Goal: Information Seeking & Learning: Learn about a topic

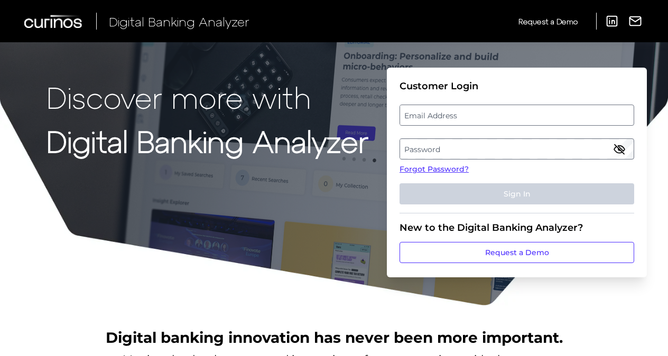
click at [484, 118] on label "Email Address" at bounding box center [516, 115] width 233 height 19
click at [484, 118] on input "email" at bounding box center [517, 115] width 235 height 21
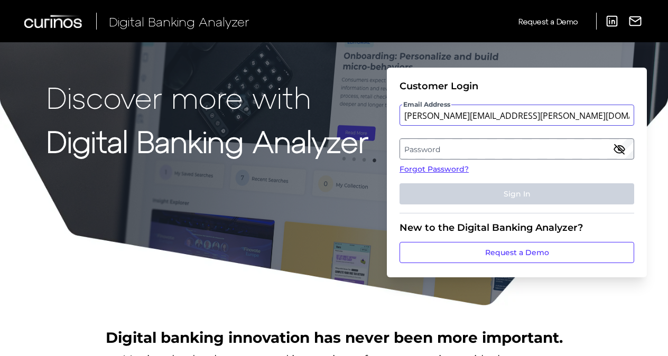
type input "[PERSON_NAME][EMAIL_ADDRESS][PERSON_NAME][DOMAIN_NAME]"
click at [481, 146] on label "Password" at bounding box center [516, 149] width 233 height 19
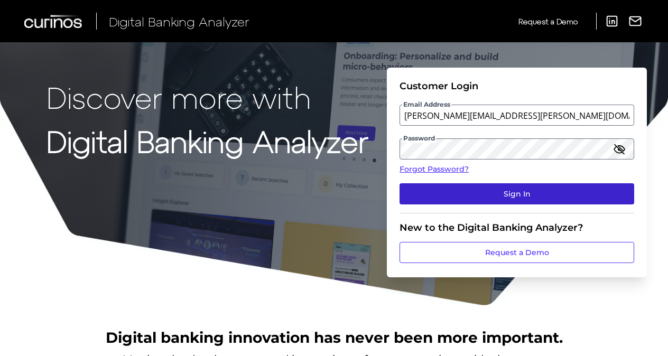
click at [486, 187] on button "Sign In" at bounding box center [517, 193] width 235 height 21
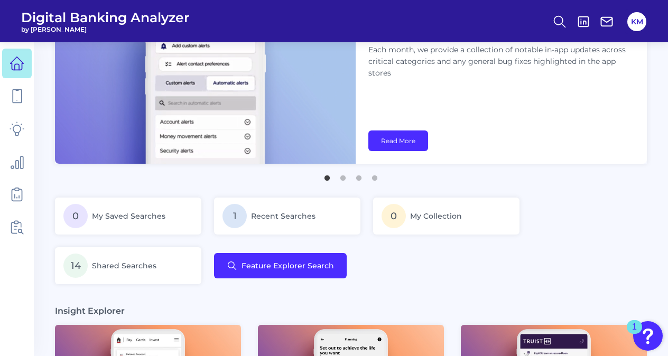
scroll to position [60, 0]
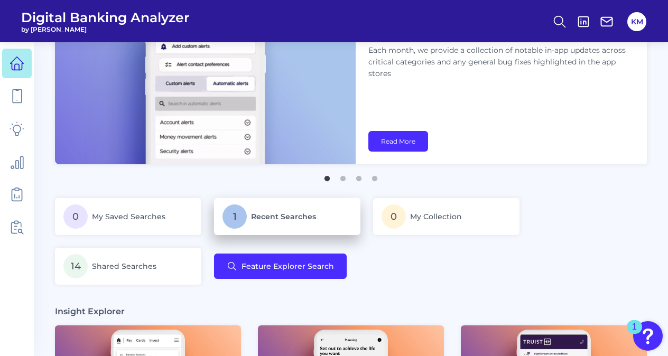
click at [264, 214] on span "Recent Searches" at bounding box center [283, 217] width 65 height 10
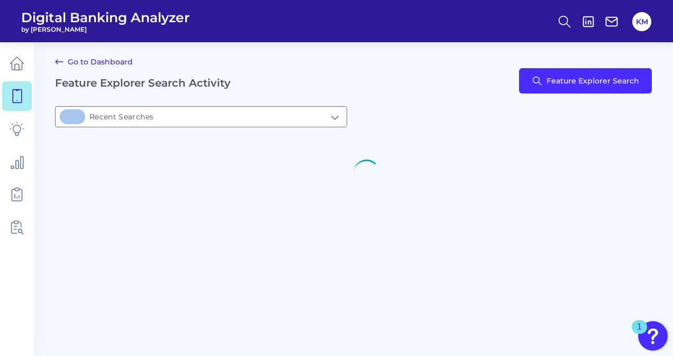
type input "1Recent Searches"
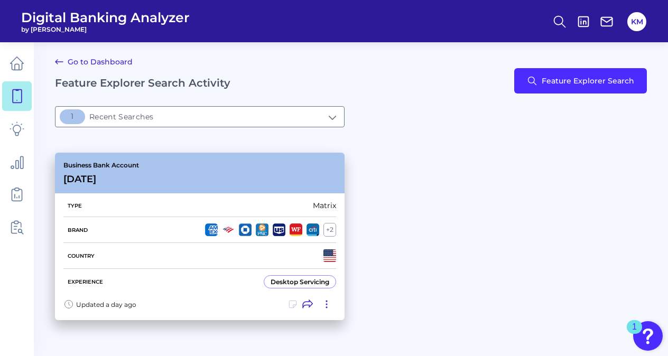
click at [296, 279] on div "Desktop Servicing" at bounding box center [300, 282] width 59 height 8
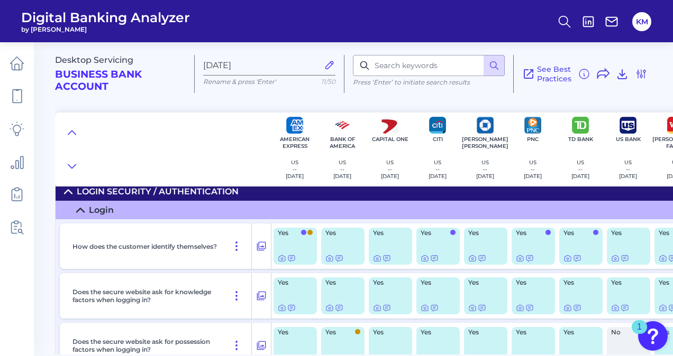
scroll to position [12, 0]
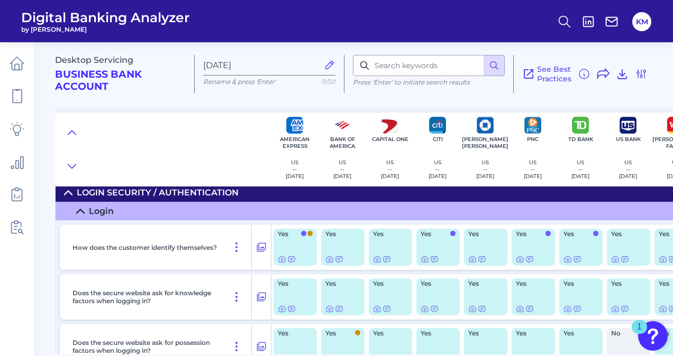
click at [77, 213] on icon at bounding box center [80, 211] width 8 height 8
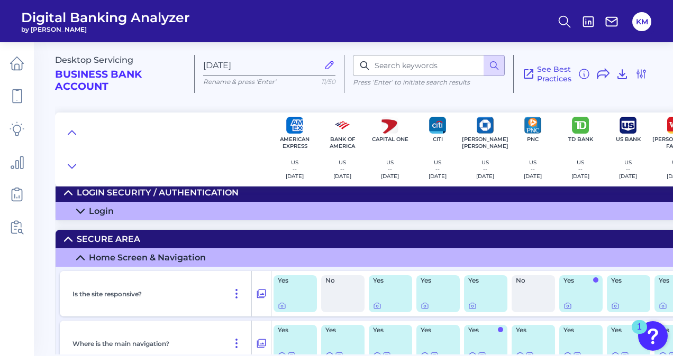
click at [82, 255] on icon at bounding box center [80, 258] width 8 height 8
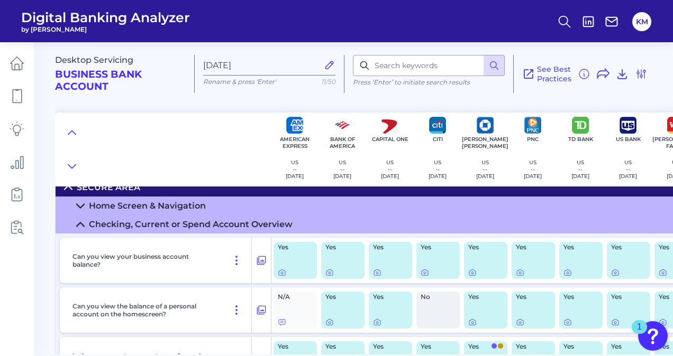
scroll to position [44, 0]
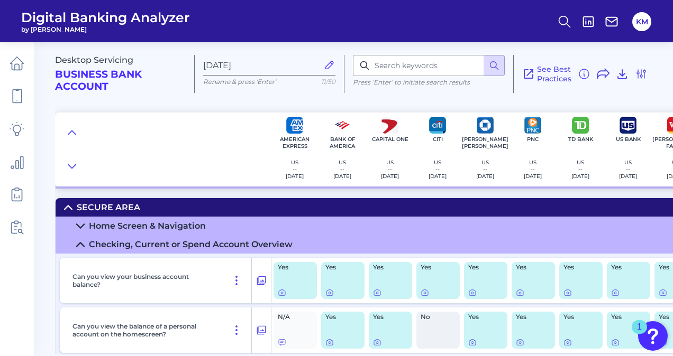
click at [81, 243] on icon at bounding box center [80, 245] width 7 height 4
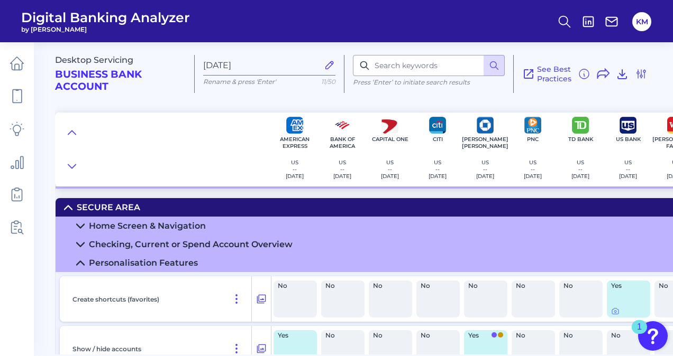
click at [81, 261] on icon at bounding box center [80, 263] width 8 height 8
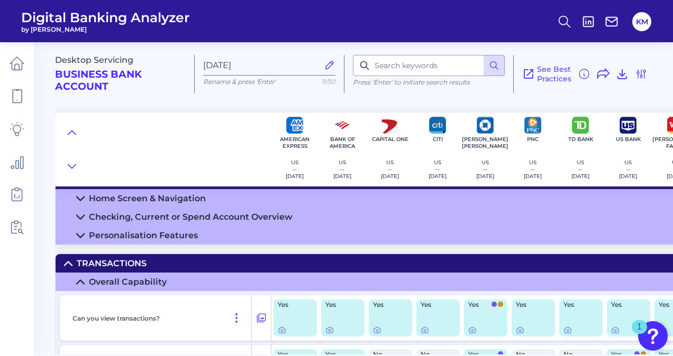
scroll to position [79, 0]
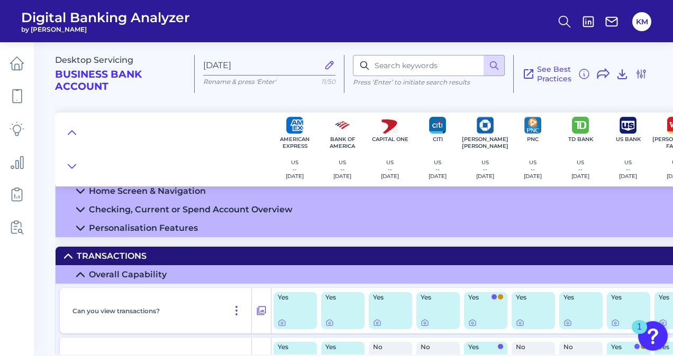
click at [80, 270] on summary "Overall Capability" at bounding box center [378, 274] width 644 height 19
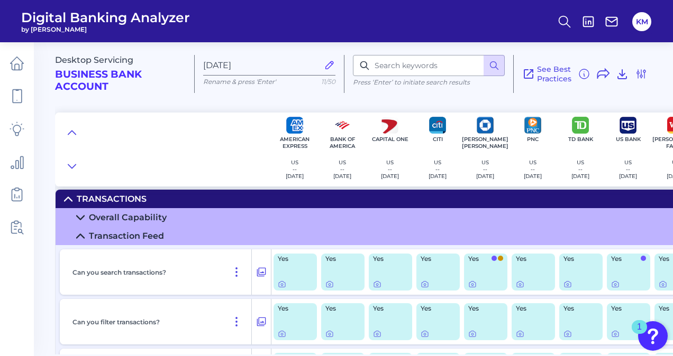
scroll to position [137, 0]
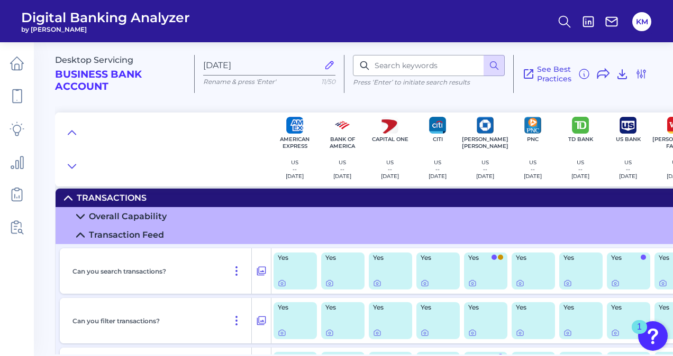
click at [81, 237] on icon at bounding box center [80, 235] width 8 height 8
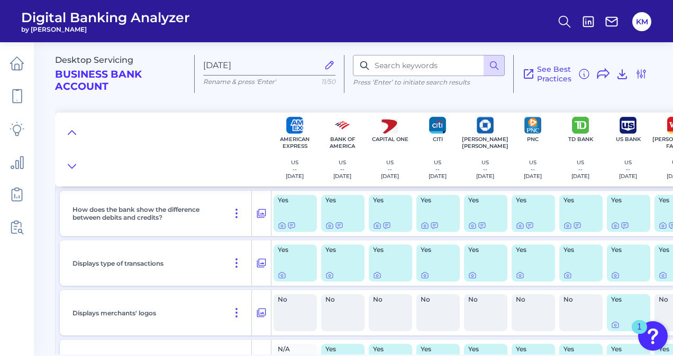
scroll to position [0, 0]
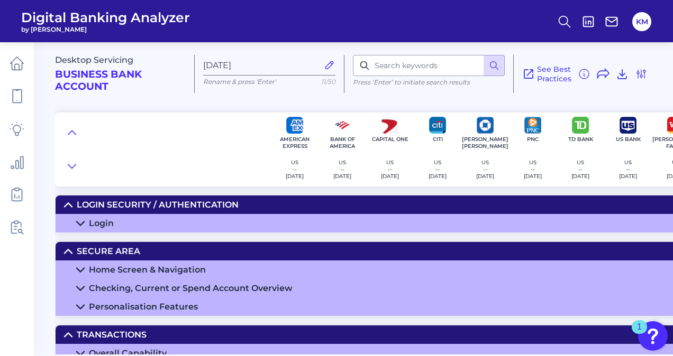
click at [81, 222] on icon at bounding box center [80, 223] width 8 height 8
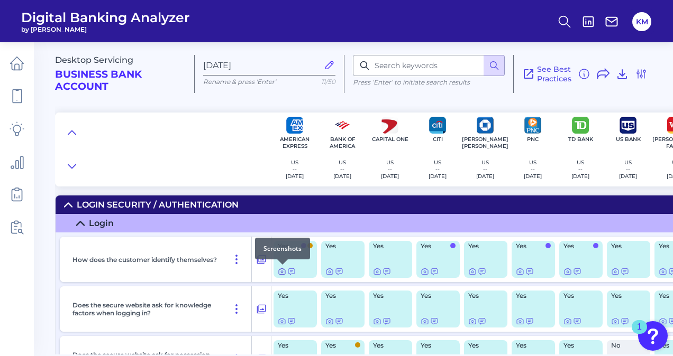
click at [282, 272] on icon at bounding box center [282, 272] width 2 height 2
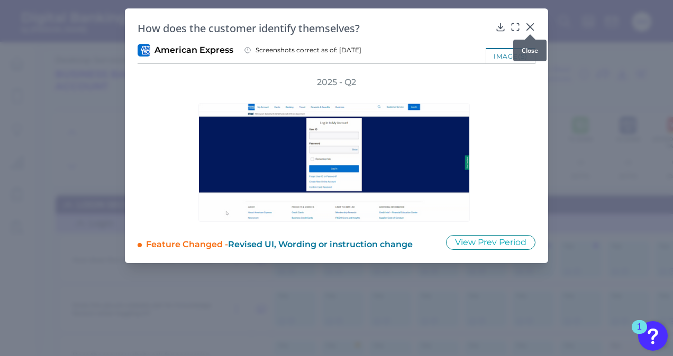
click at [528, 28] on icon at bounding box center [530, 27] width 6 height 6
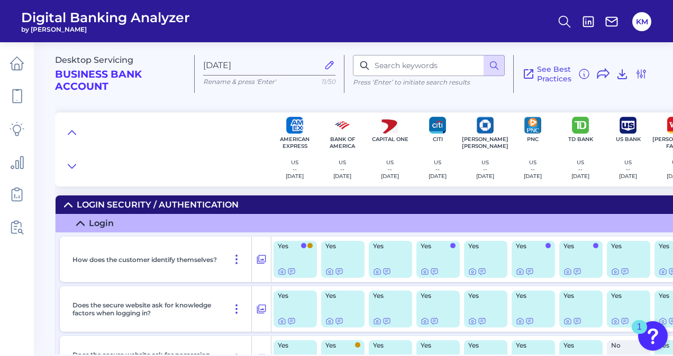
click at [342, 252] on div "Yes" at bounding box center [342, 259] width 43 height 37
click at [328, 271] on icon at bounding box center [329, 272] width 2 height 2
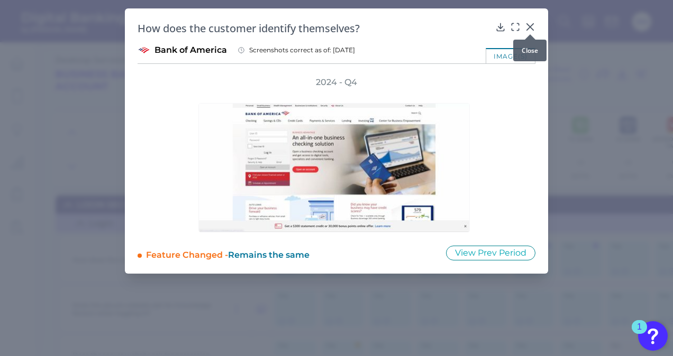
click at [530, 27] on icon at bounding box center [530, 27] width 6 height 6
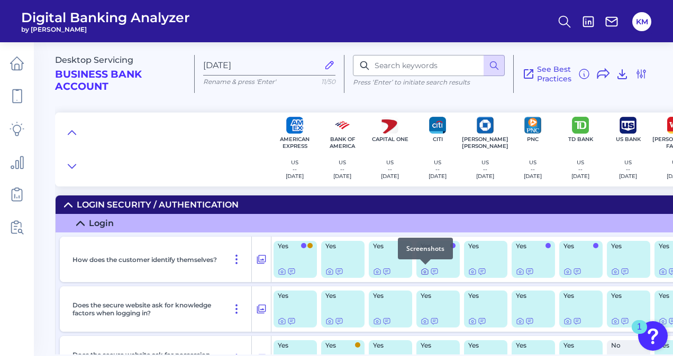
click at [422, 271] on icon at bounding box center [424, 272] width 8 height 8
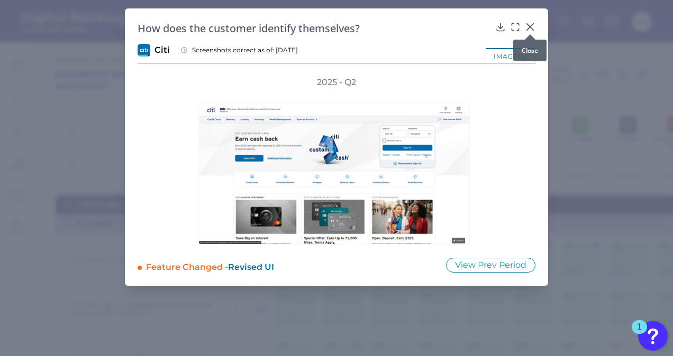
click at [528, 26] on icon at bounding box center [529, 27] width 11 height 11
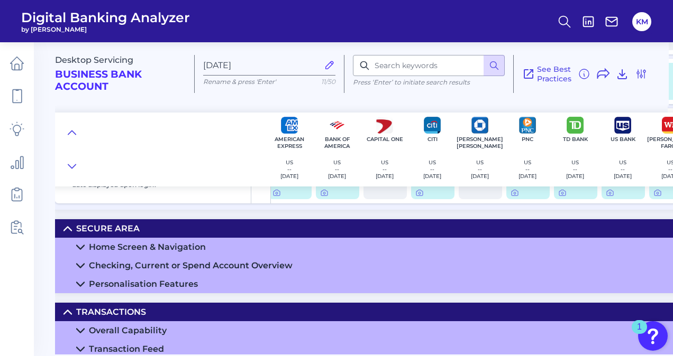
scroll to position [480, 5]
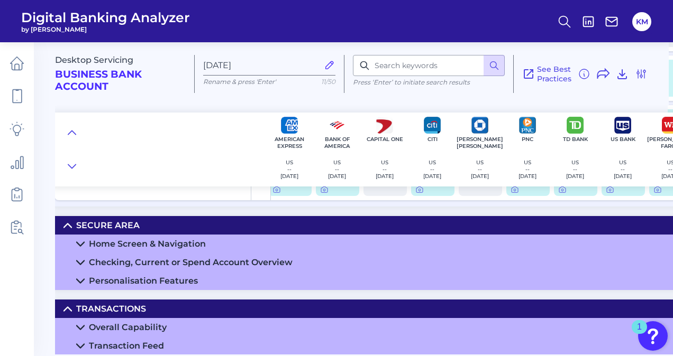
click at [79, 243] on icon at bounding box center [80, 244] width 8 height 8
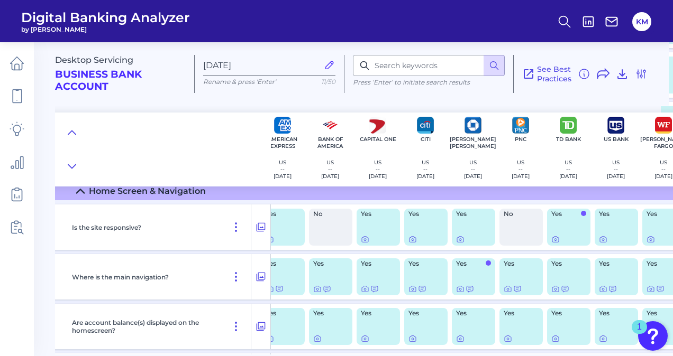
scroll to position [532, 0]
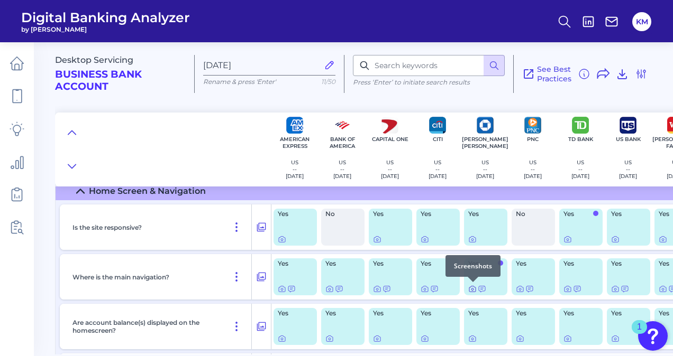
click at [472, 289] on icon at bounding box center [472, 289] width 8 height 8
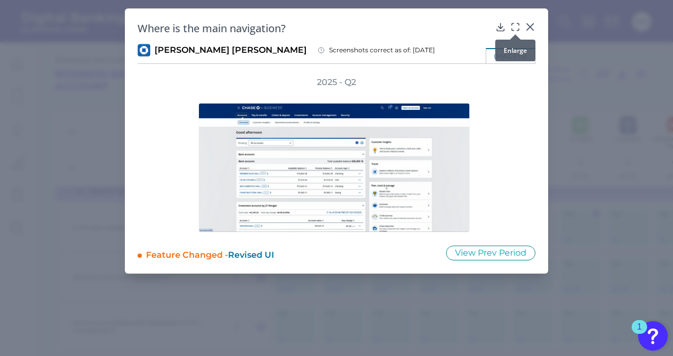
click at [512, 25] on icon at bounding box center [515, 27] width 11 height 11
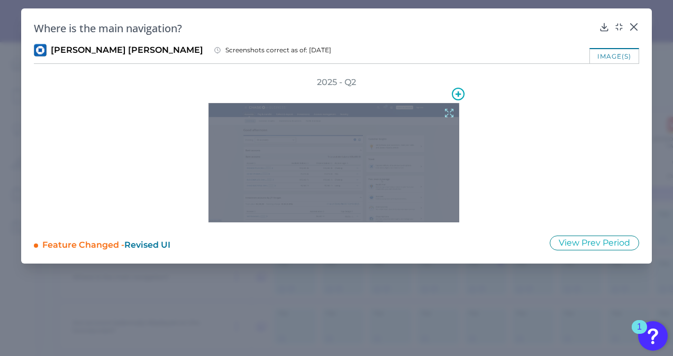
click at [370, 168] on div at bounding box center [333, 162] width 251 height 119
click at [449, 113] on icon at bounding box center [449, 113] width 12 height 12
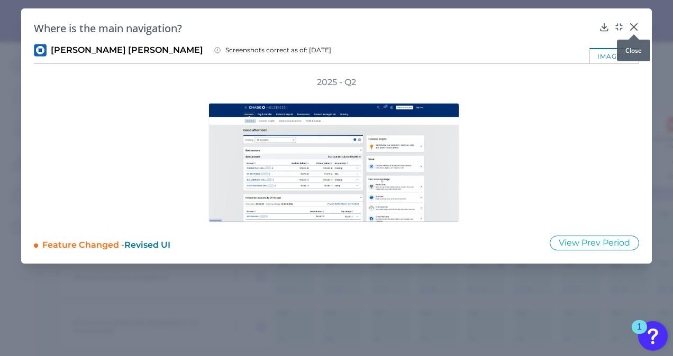
click at [632, 28] on icon at bounding box center [633, 27] width 11 height 11
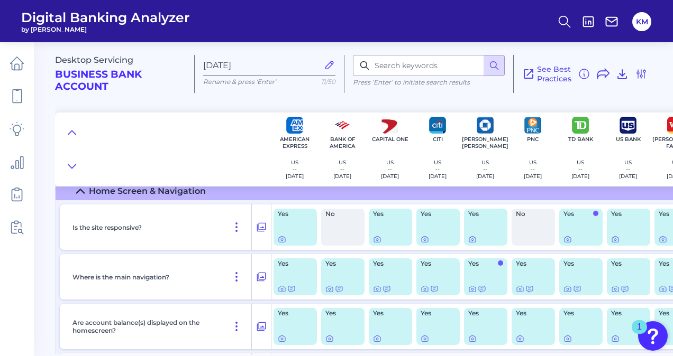
click at [77, 190] on icon at bounding box center [80, 191] width 8 height 8
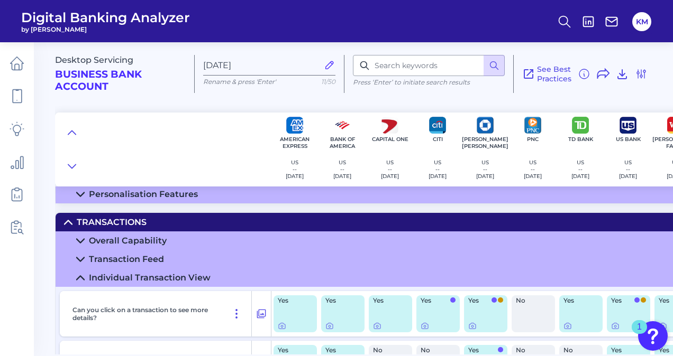
scroll to position [567, 0]
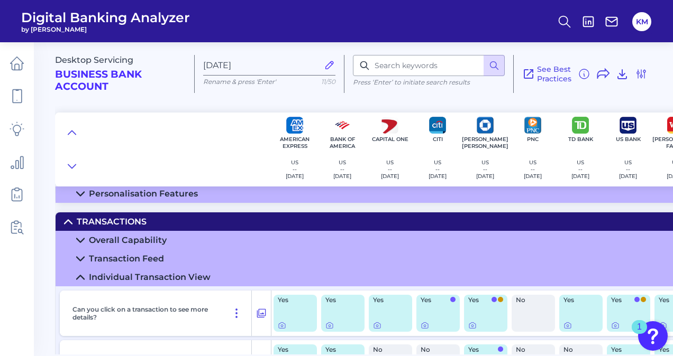
click at [67, 218] on icon at bounding box center [68, 222] width 8 height 8
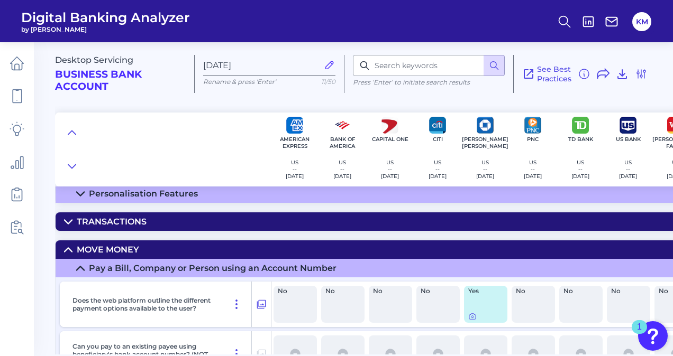
click at [69, 247] on icon at bounding box center [68, 250] width 8 height 8
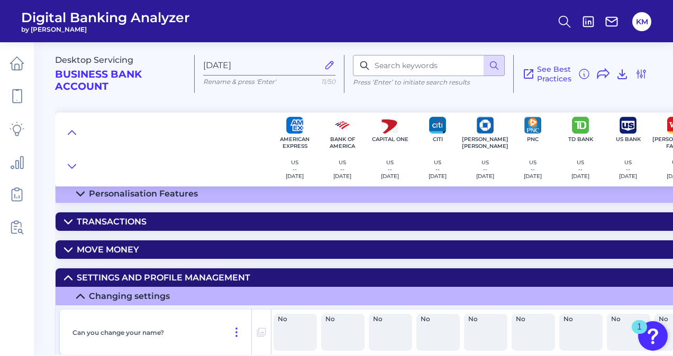
click at [68, 274] on icon at bounding box center [68, 278] width 8 height 8
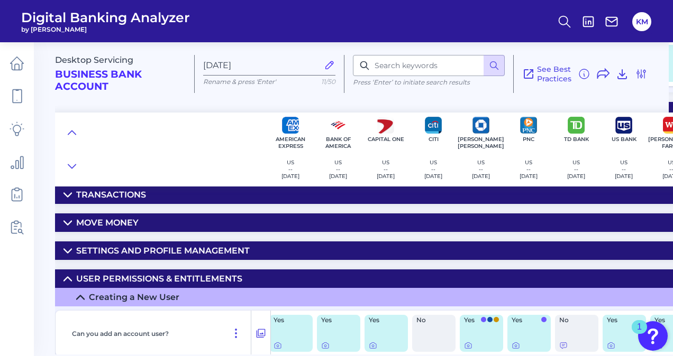
scroll to position [602, 4]
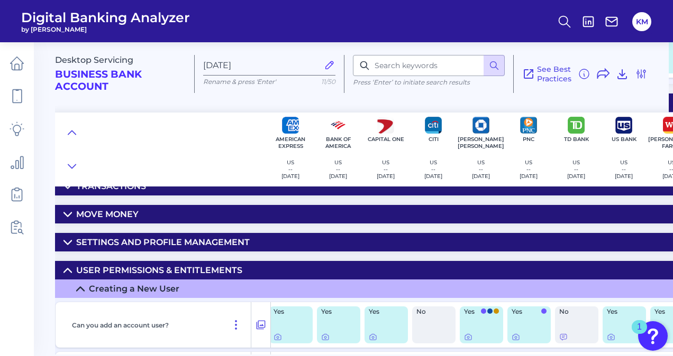
click at [67, 273] on icon at bounding box center [67, 270] width 8 height 8
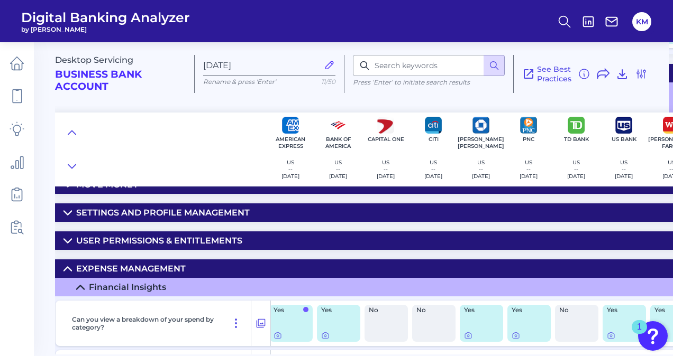
scroll to position [673, 4]
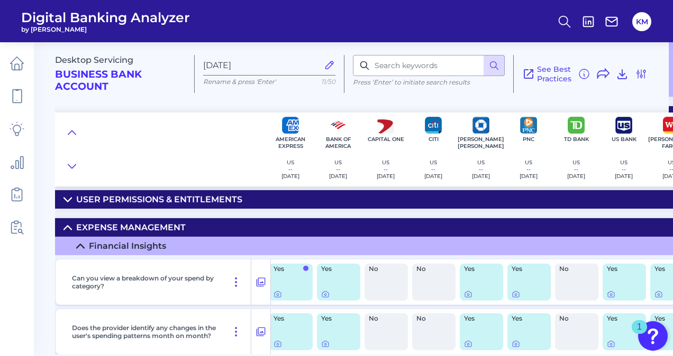
click at [67, 225] on icon at bounding box center [67, 228] width 8 height 8
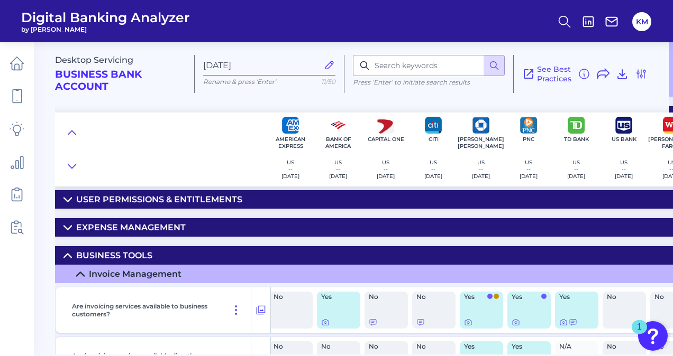
click at [68, 254] on icon at bounding box center [67, 256] width 7 height 4
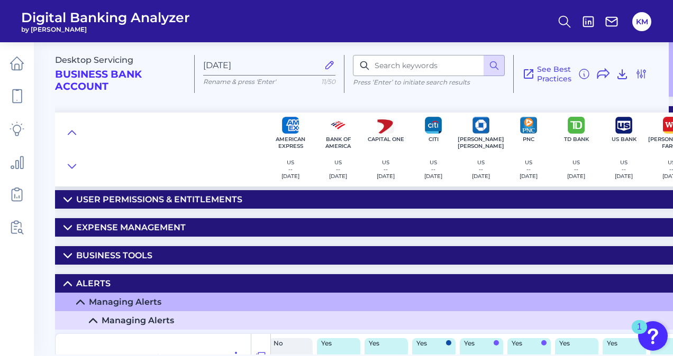
click at [68, 283] on icon at bounding box center [67, 284] width 8 height 8
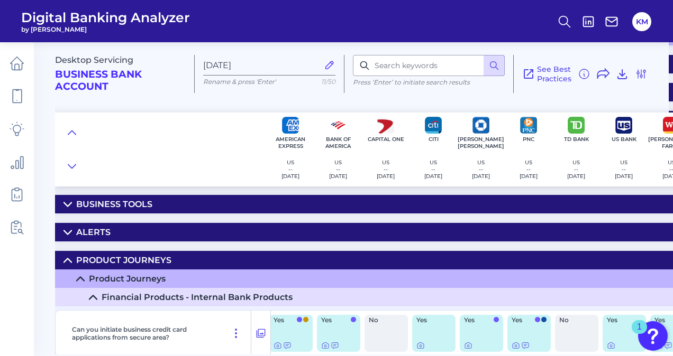
scroll to position [726, 4]
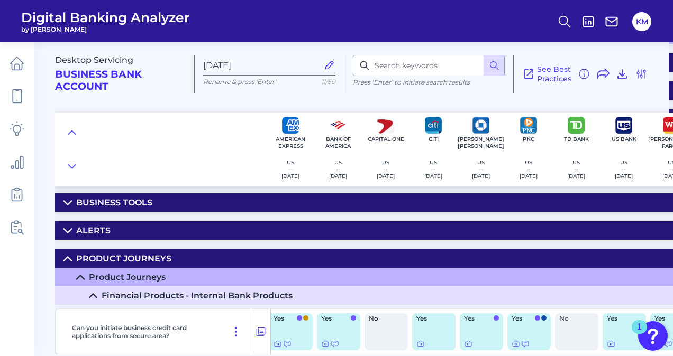
click at [65, 260] on icon at bounding box center [67, 259] width 7 height 4
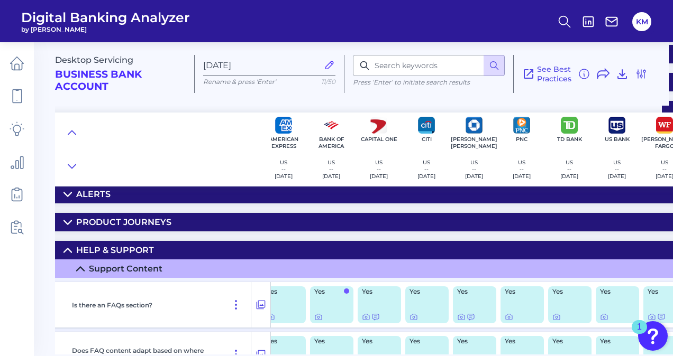
click at [65, 253] on icon at bounding box center [67, 250] width 8 height 8
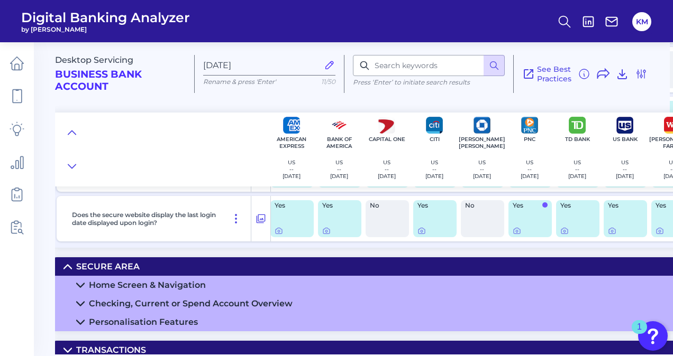
scroll to position [437, 3]
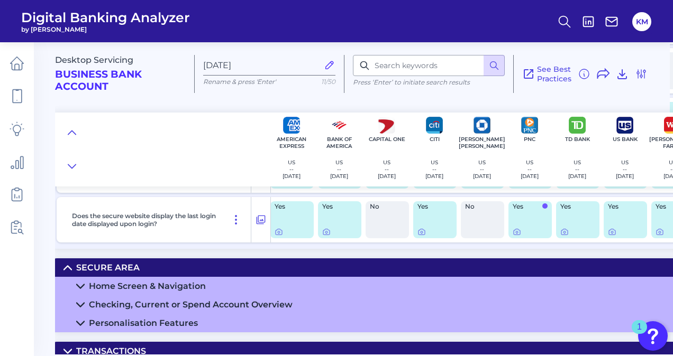
click at [68, 266] on icon at bounding box center [67, 268] width 7 height 4
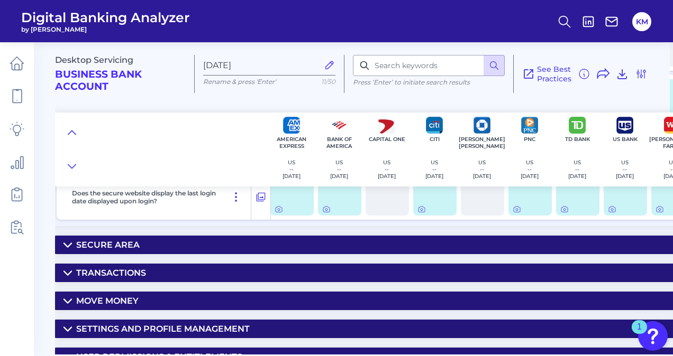
scroll to position [478, 3]
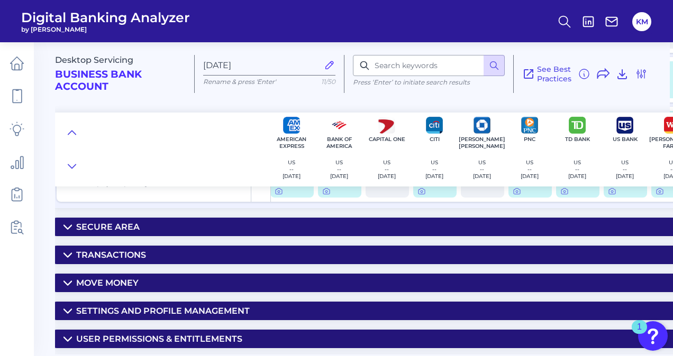
click at [65, 290] on summary "Move Money" at bounding box center [374, 283] width 644 height 19
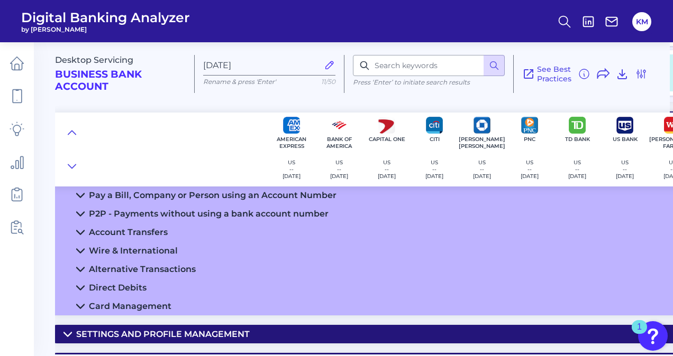
scroll to position [597, 3]
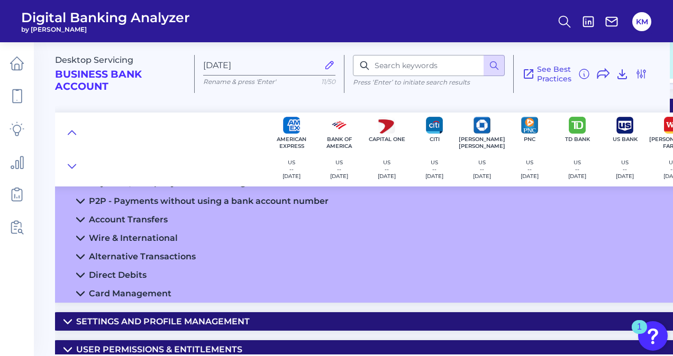
click at [79, 293] on icon at bounding box center [80, 294] width 8 height 8
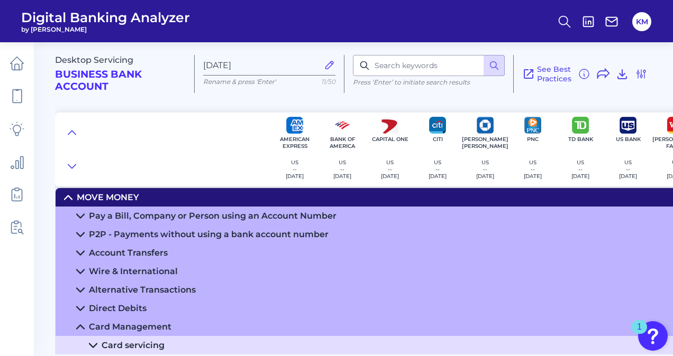
scroll to position [557, 0]
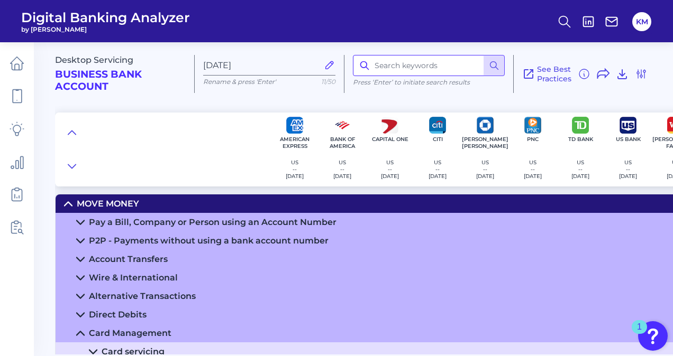
click at [421, 67] on input at bounding box center [429, 65] width 152 height 21
type input "bank"
click at [498, 61] on icon at bounding box center [494, 65] width 11 height 11
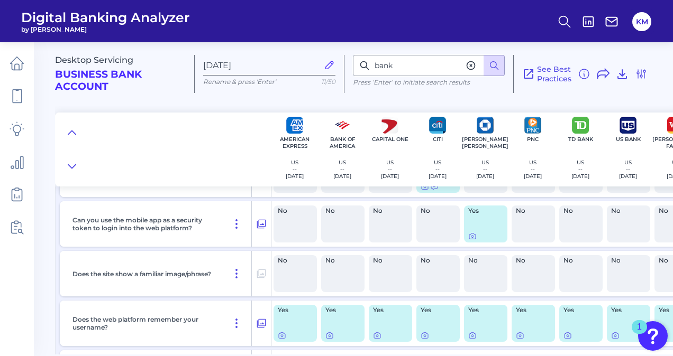
scroll to position [233, 0]
